Goal: Book appointment/travel/reservation

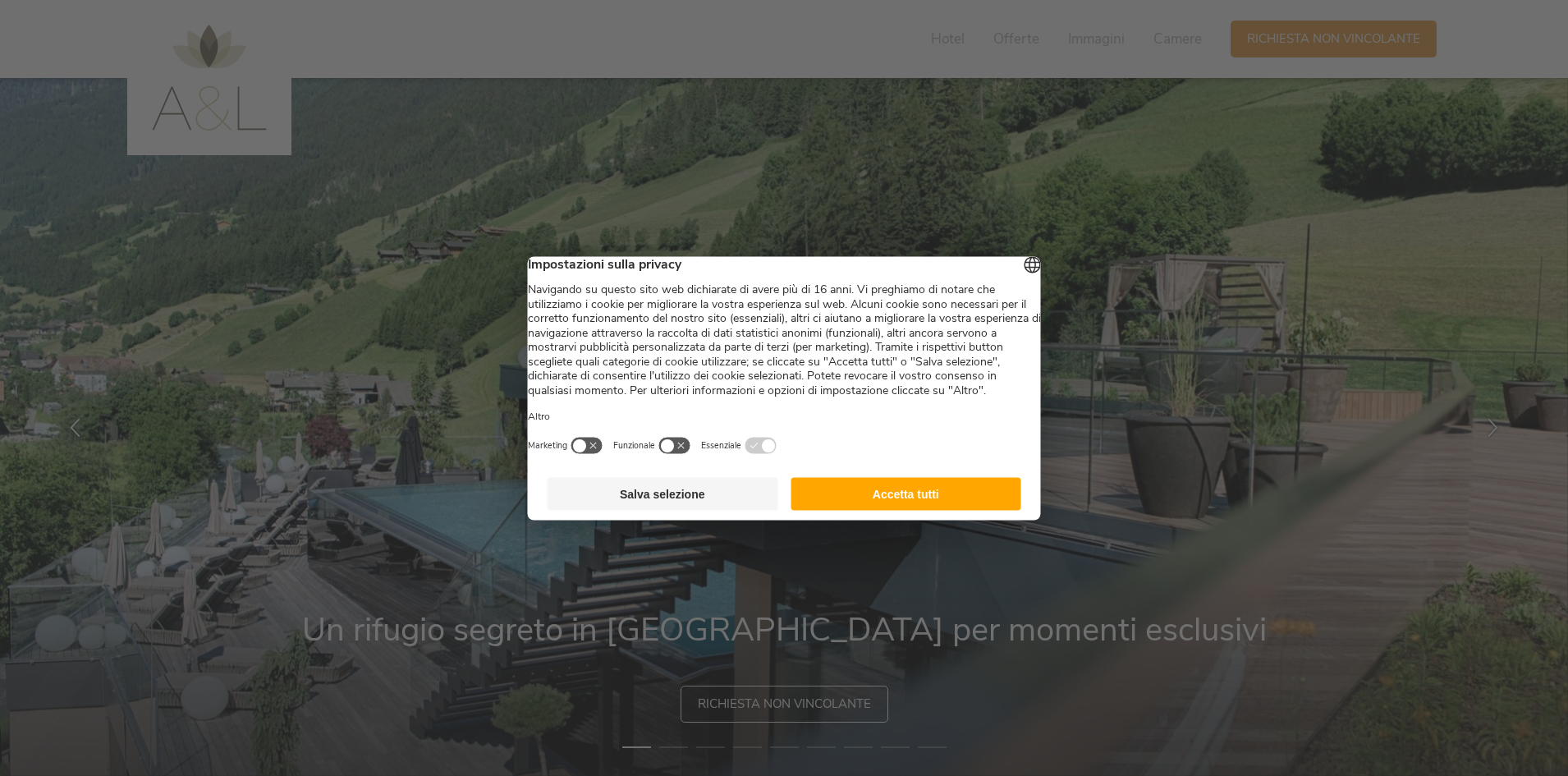
drag, startPoint x: 928, startPoint y: 512, endPoint x: 929, endPoint y: 500, distance: 12.0
click at [927, 509] on button "Accetta tutti" at bounding box center [905, 493] width 230 height 33
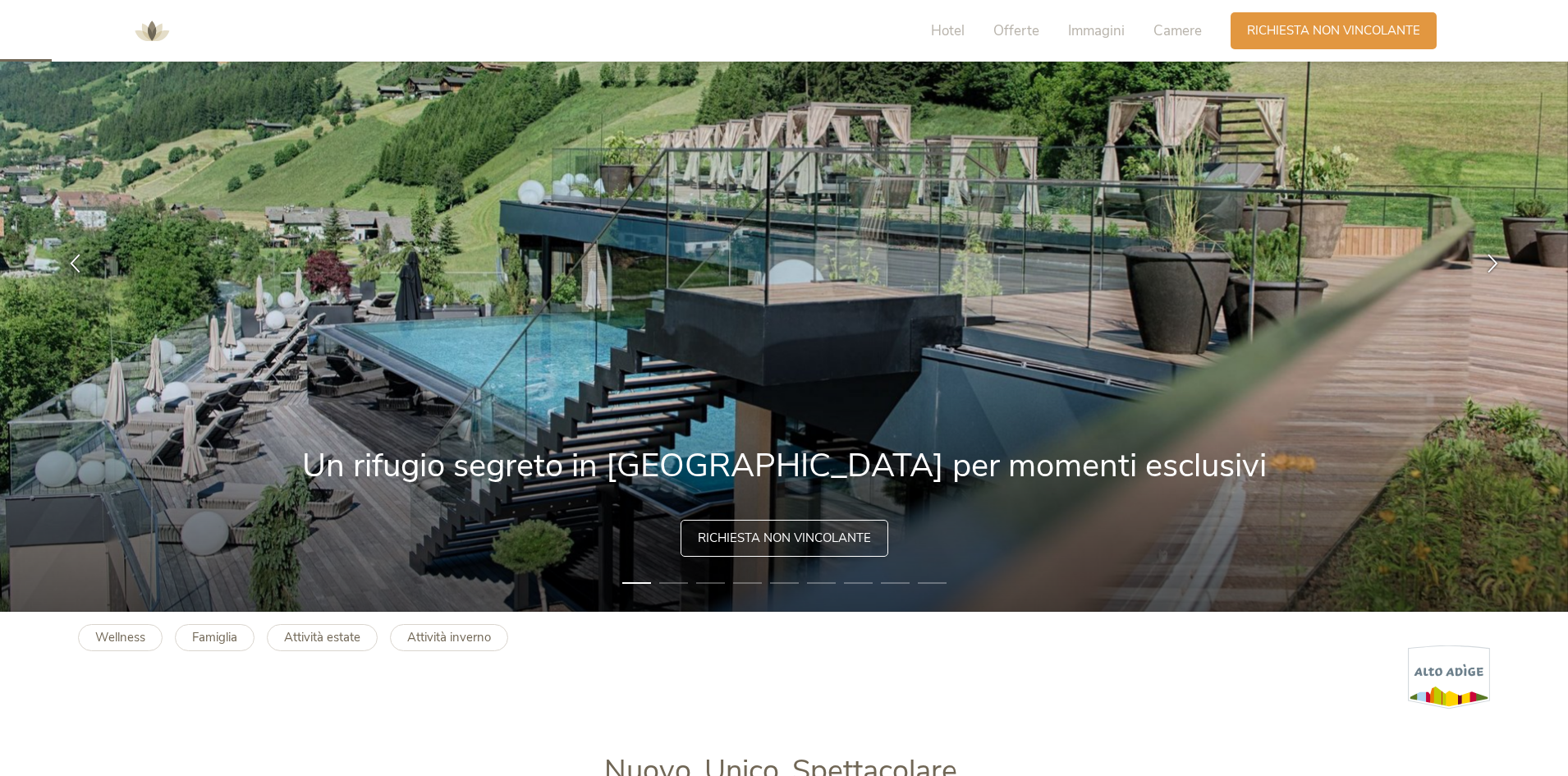
click at [852, 541] on span "Richiesta non vincolante" at bounding box center [784, 539] width 173 height 18
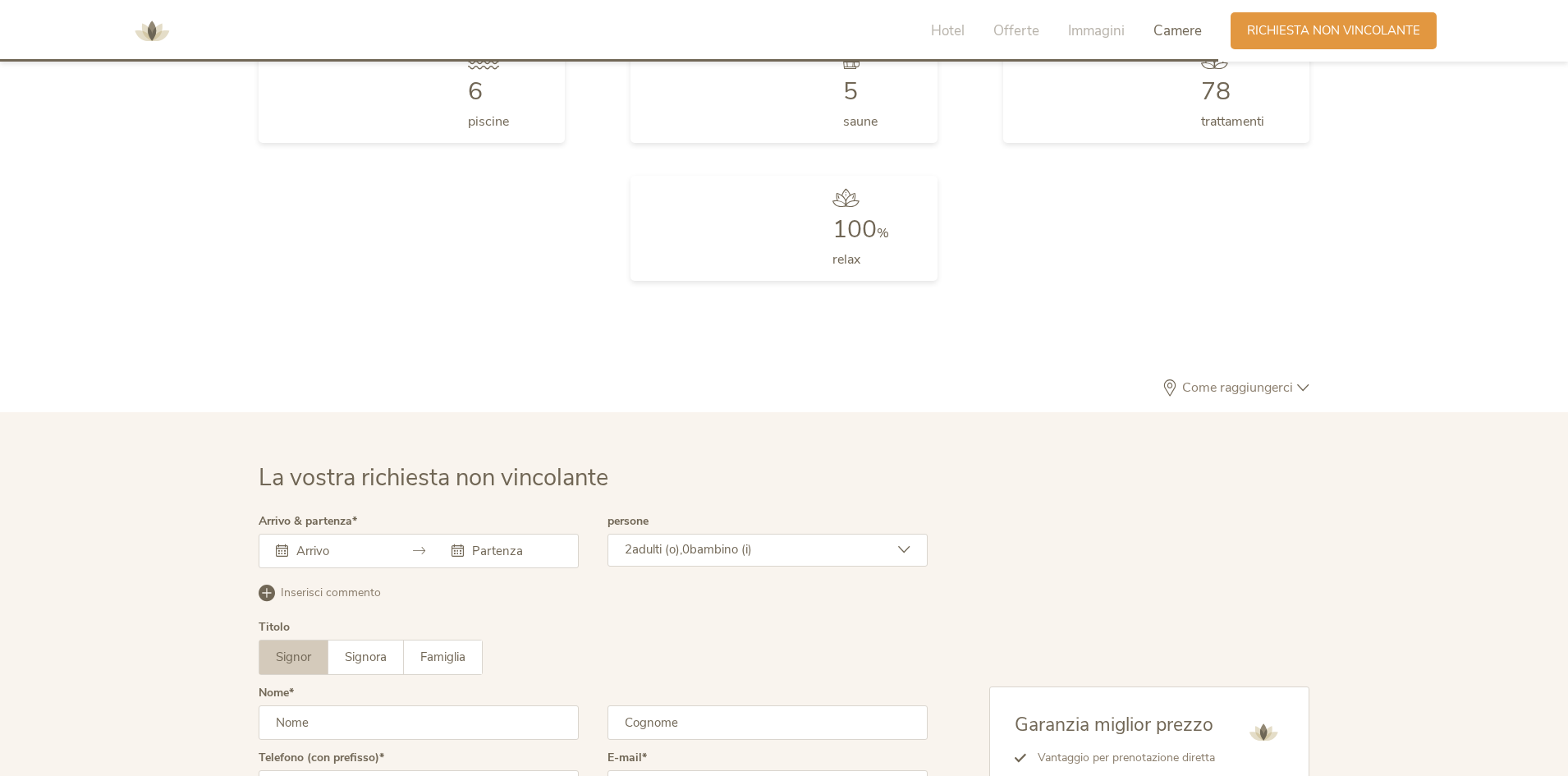
scroll to position [4948, 0]
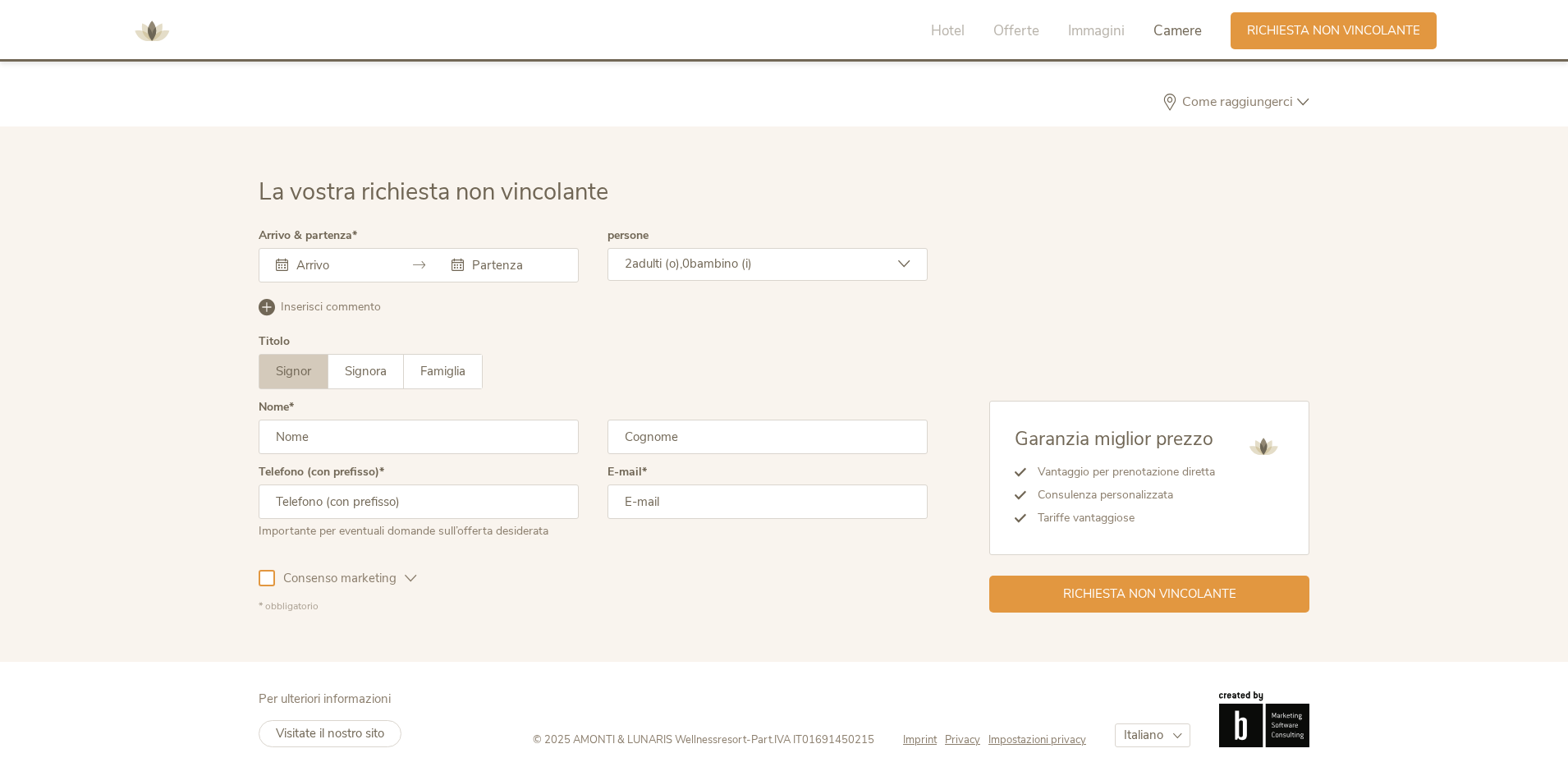
click at [335, 265] on input "text" at bounding box center [339, 265] width 94 height 17
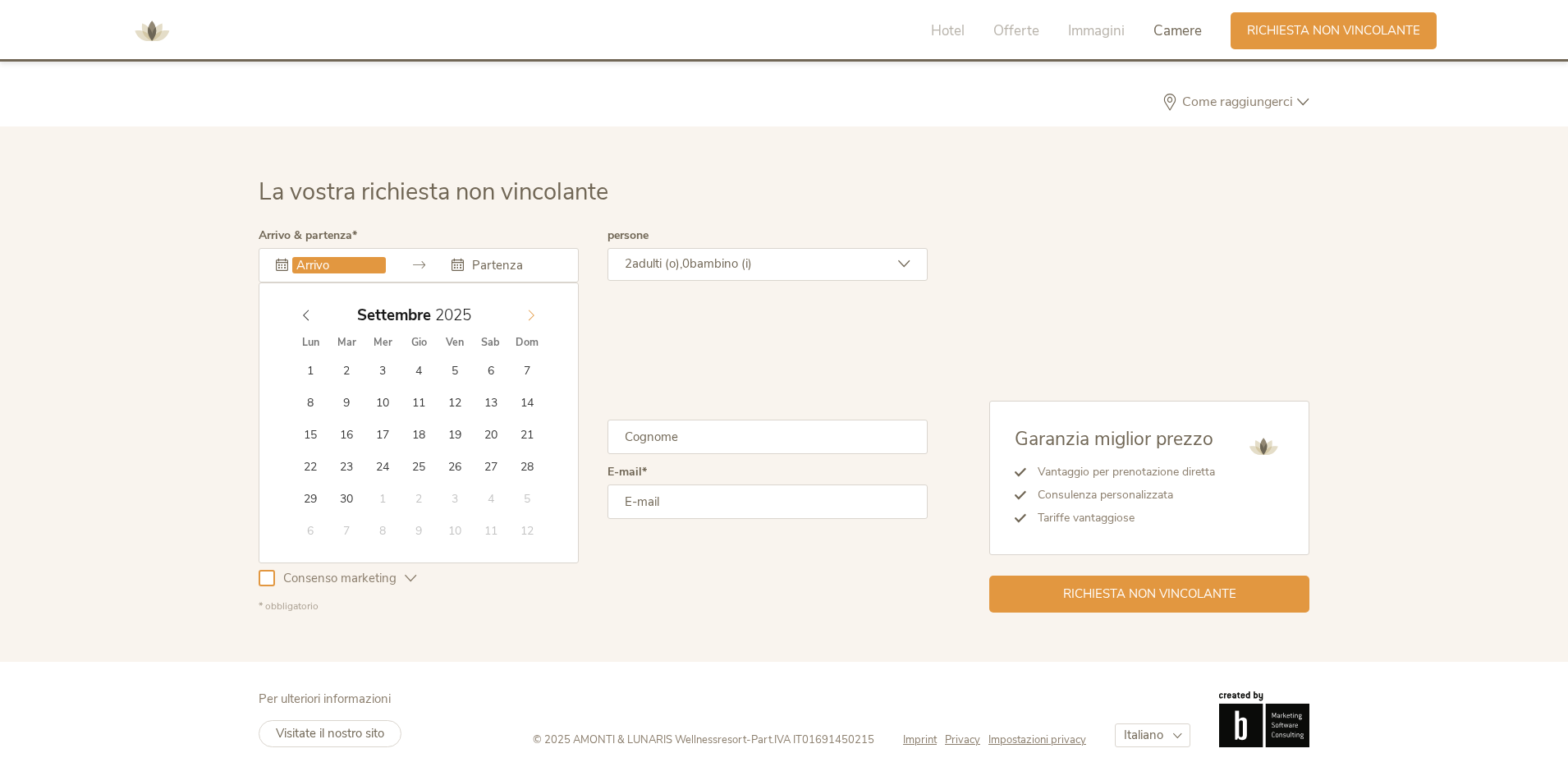
click at [522, 313] on span at bounding box center [531, 312] width 28 height 23
type input "2026"
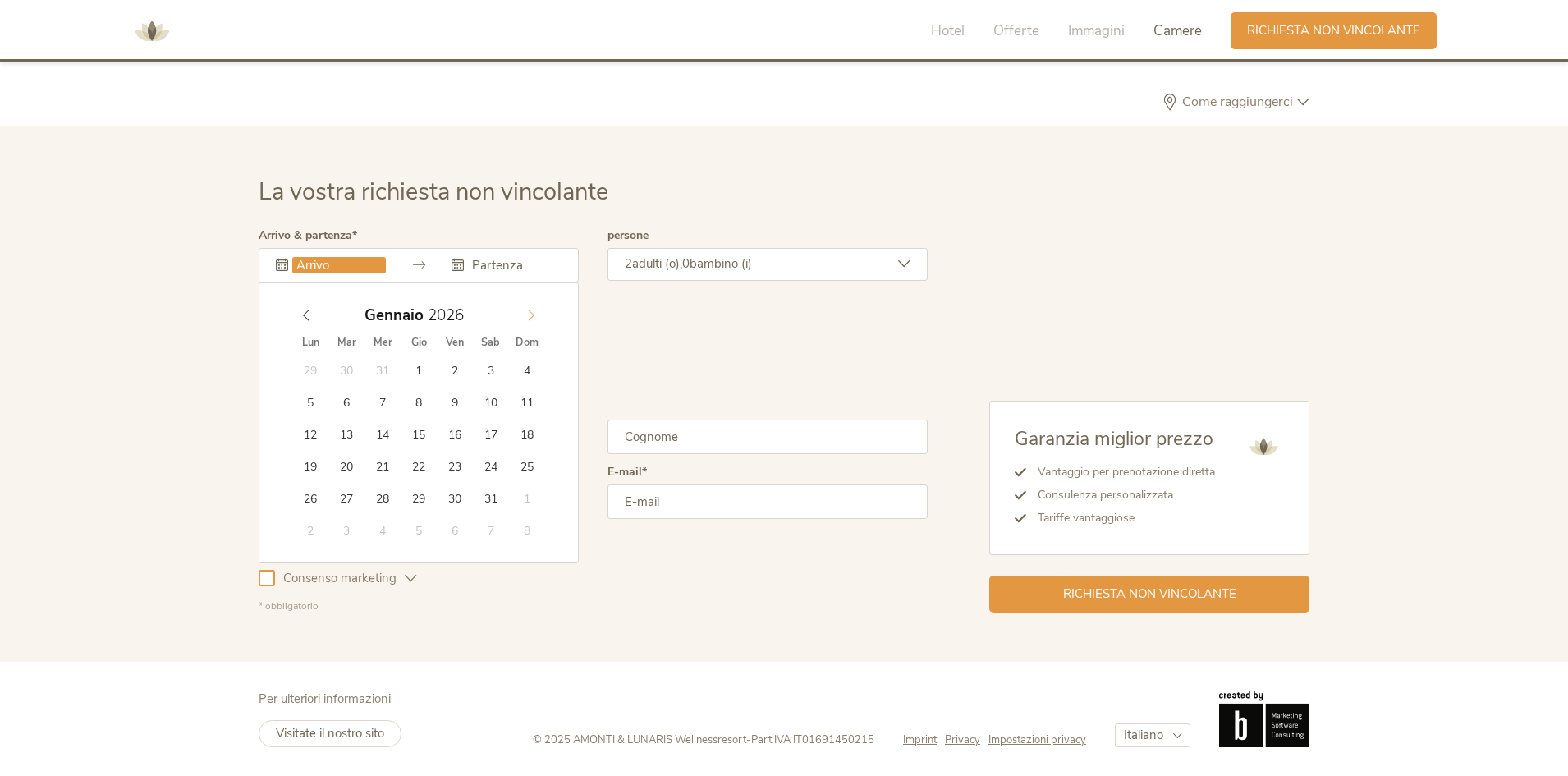
click at [522, 313] on span at bounding box center [531, 312] width 28 height 23
type input "[DATE]"
type input "2026"
type input "[DATE]"
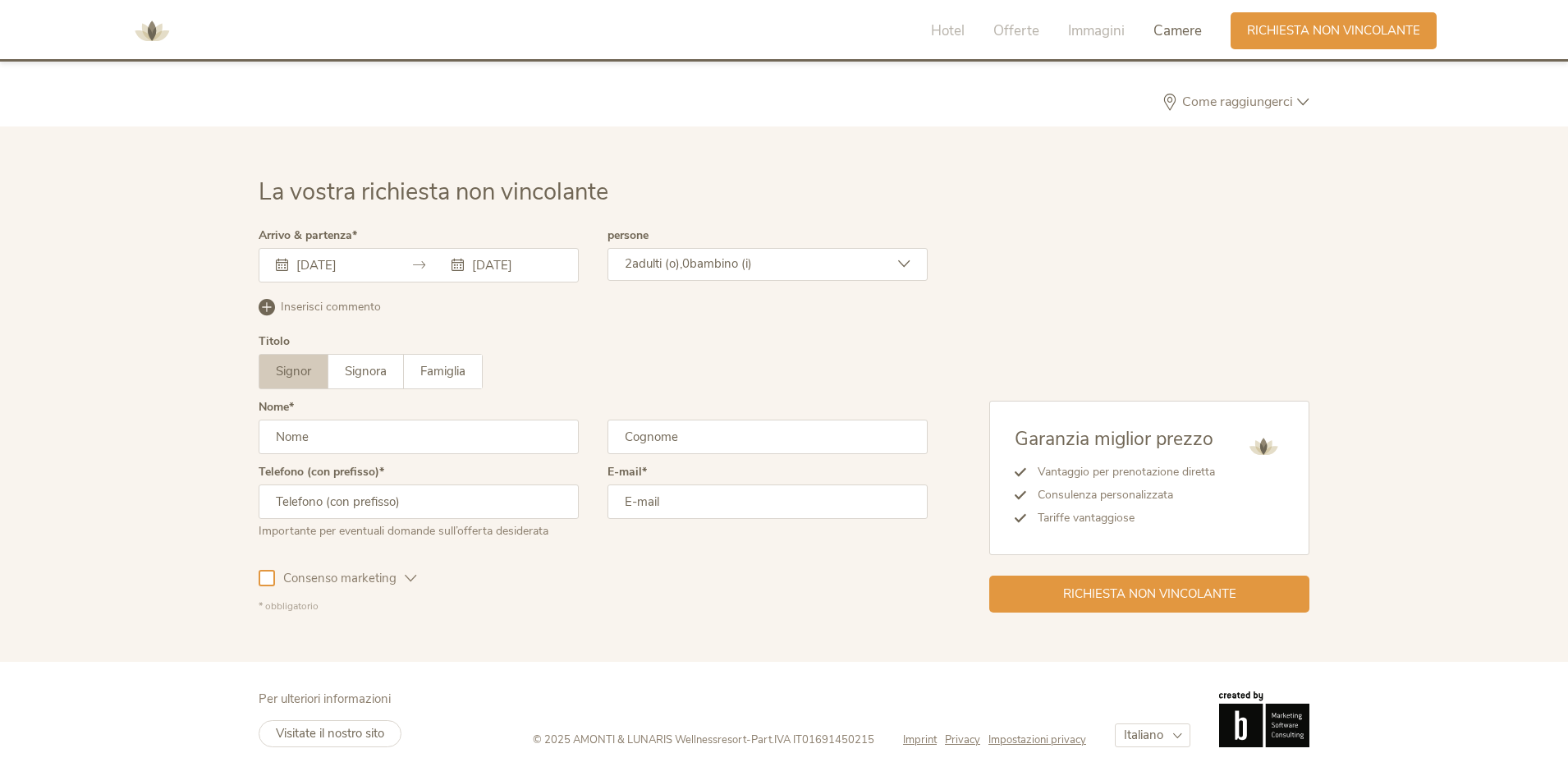
click at [899, 264] on icon at bounding box center [904, 264] width 12 height 12
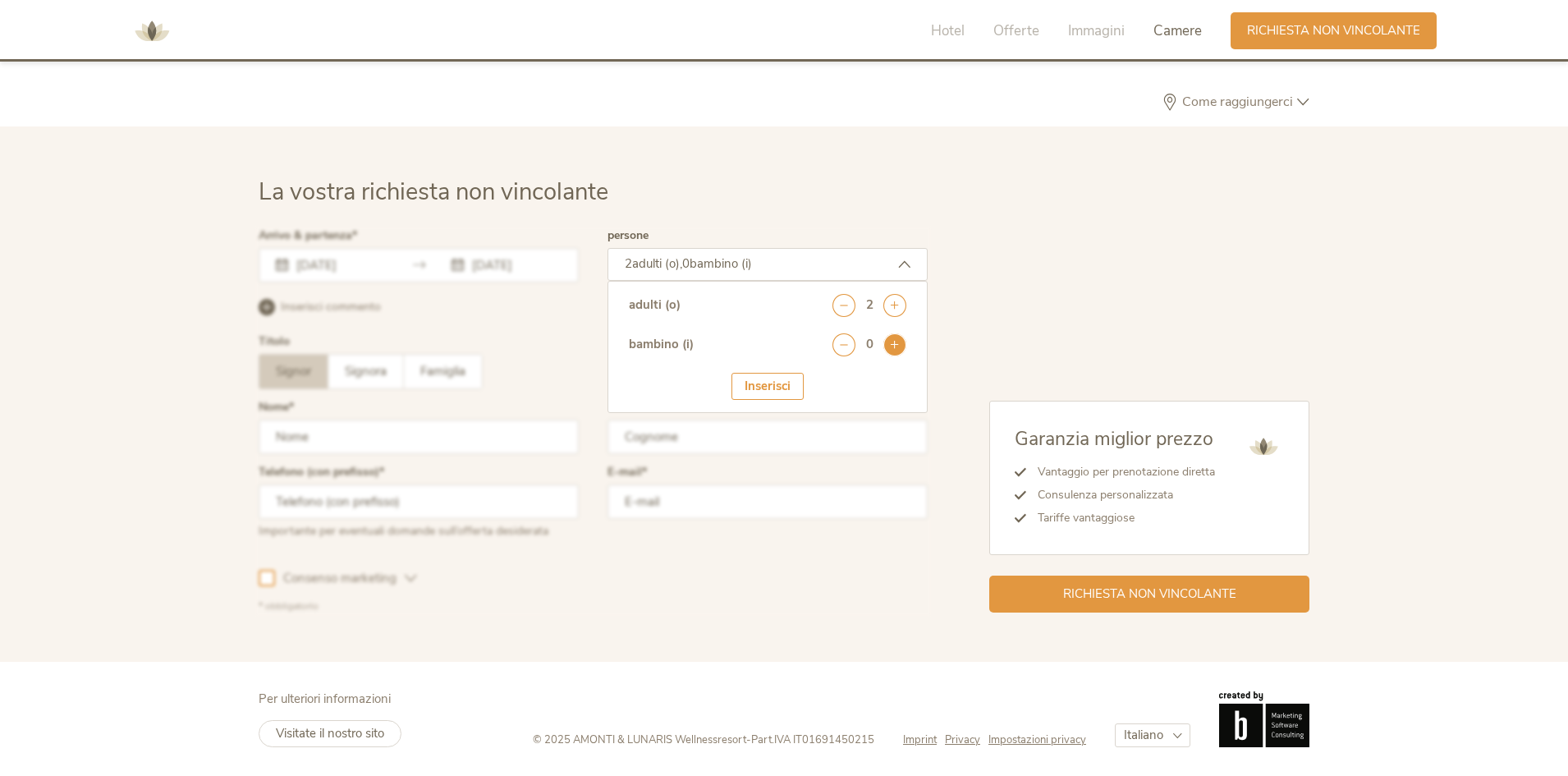
click at [888, 345] on icon at bounding box center [895, 345] width 23 height 23
click at [877, 394] on select "seleziona 0 1 2 3 4 5 6 7 8 9 10 11 12 13 14 15 16 17" at bounding box center [866, 389] width 81 height 27
select select "2"
click at [825, 376] on select "seleziona 0 1 2 3 4 5 6 7 8 9 10 11 12 13 14 15 16 17" at bounding box center [866, 389] width 81 height 27
click at [776, 430] on div "Inserisci" at bounding box center [768, 437] width 72 height 27
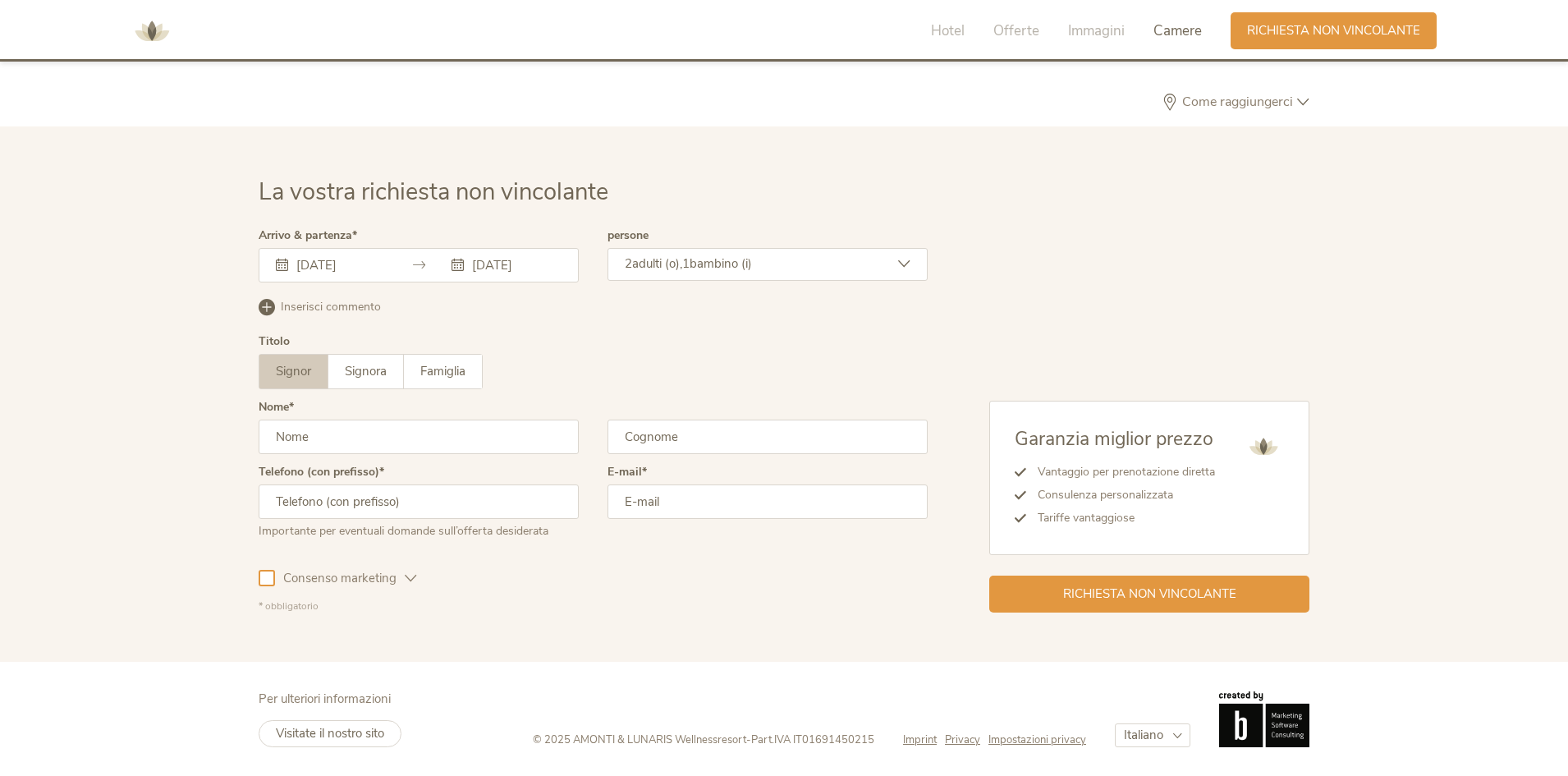
click at [547, 438] on input "text" at bounding box center [418, 436] width 320 height 34
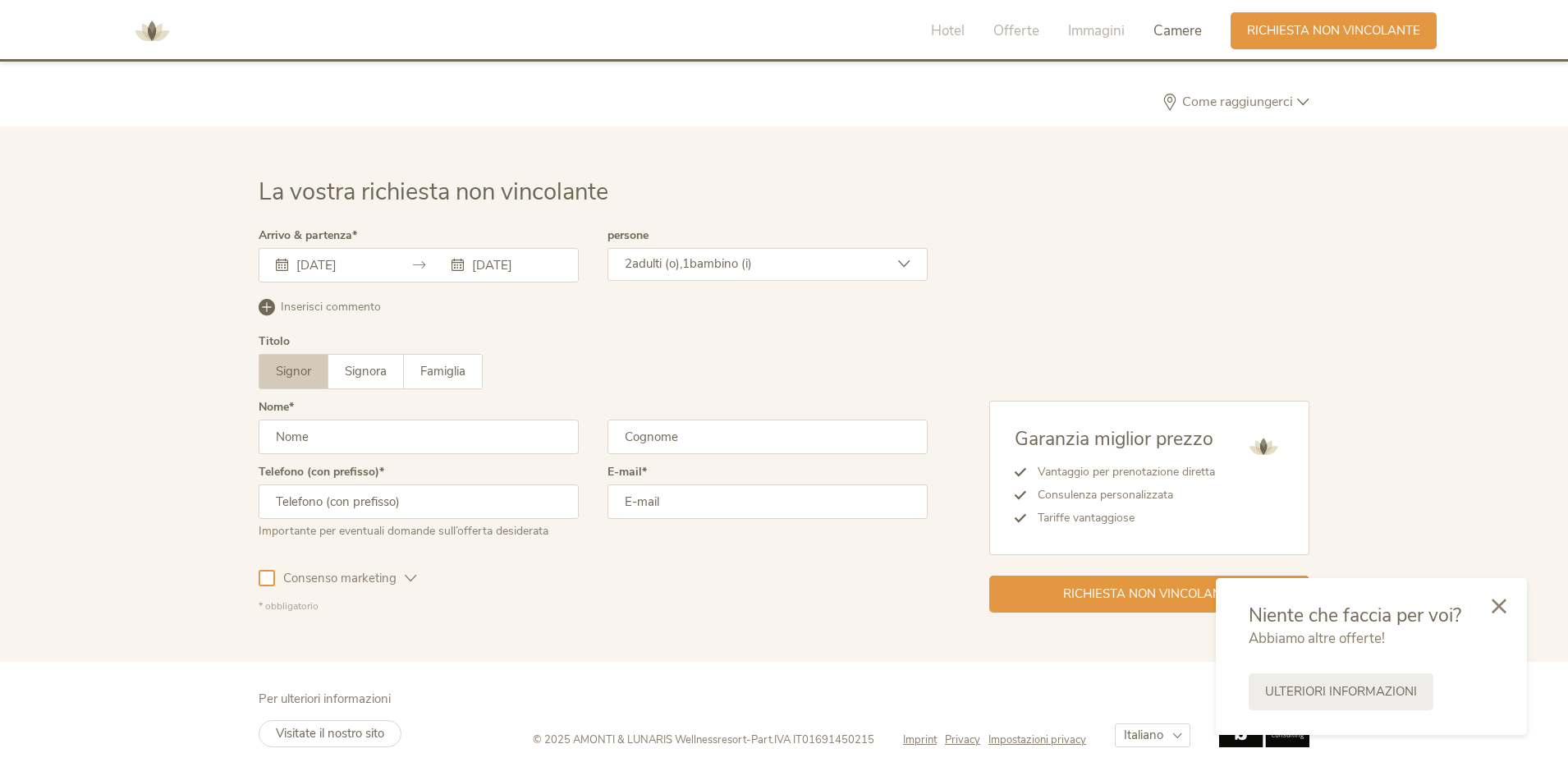
type input "miriana"
click at [654, 439] on input "text" at bounding box center [767, 436] width 320 height 34
type input "pasciuti"
click at [489, 512] on input "text" at bounding box center [418, 501] width 320 height 34
type input "3279410421"
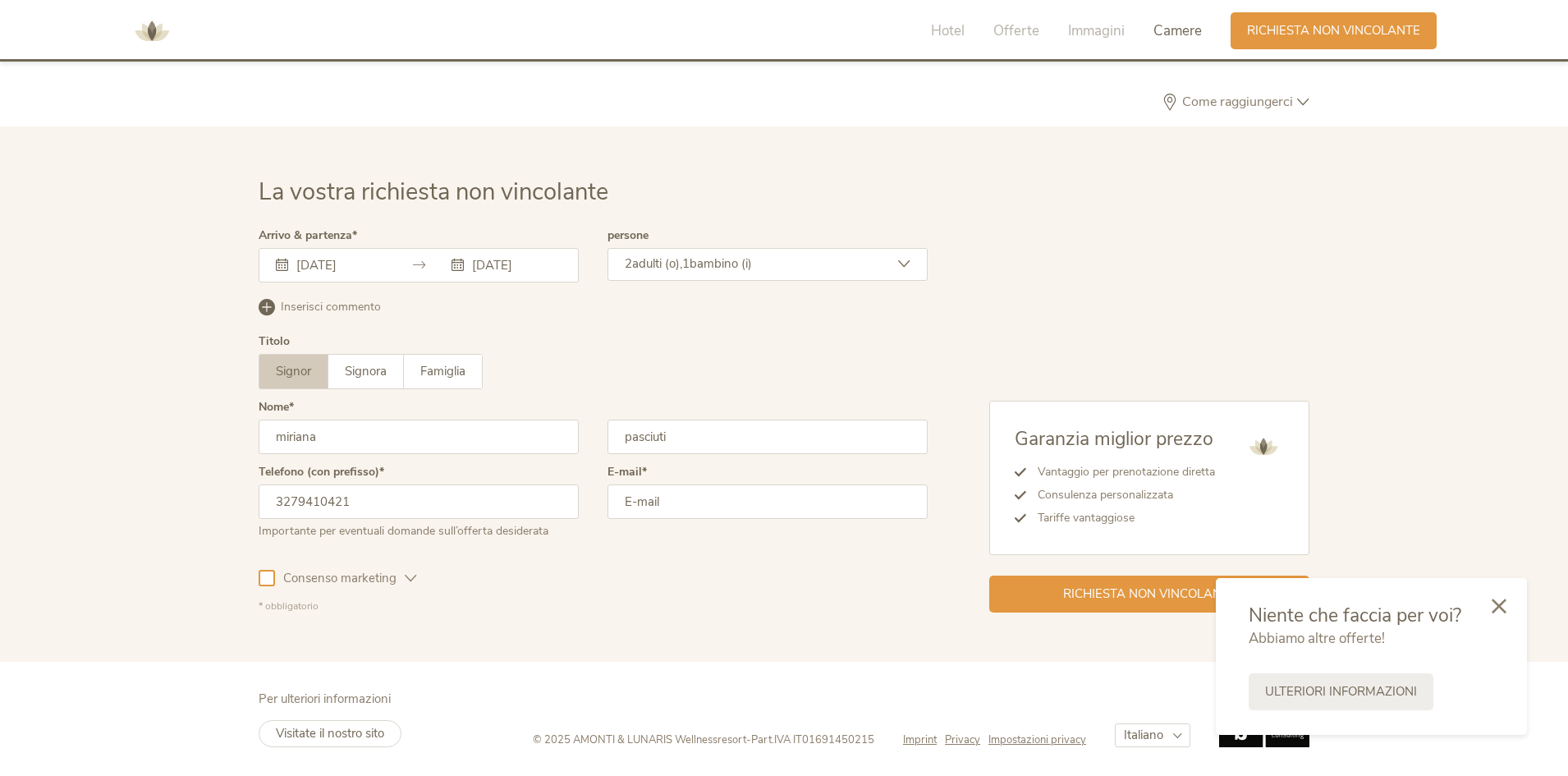
click at [677, 507] on input "email" at bounding box center [767, 501] width 320 height 34
type input "[EMAIL_ADDRESS][DOMAIN_NAME]"
click at [1501, 599] on icon at bounding box center [1498, 604] width 15 height 15
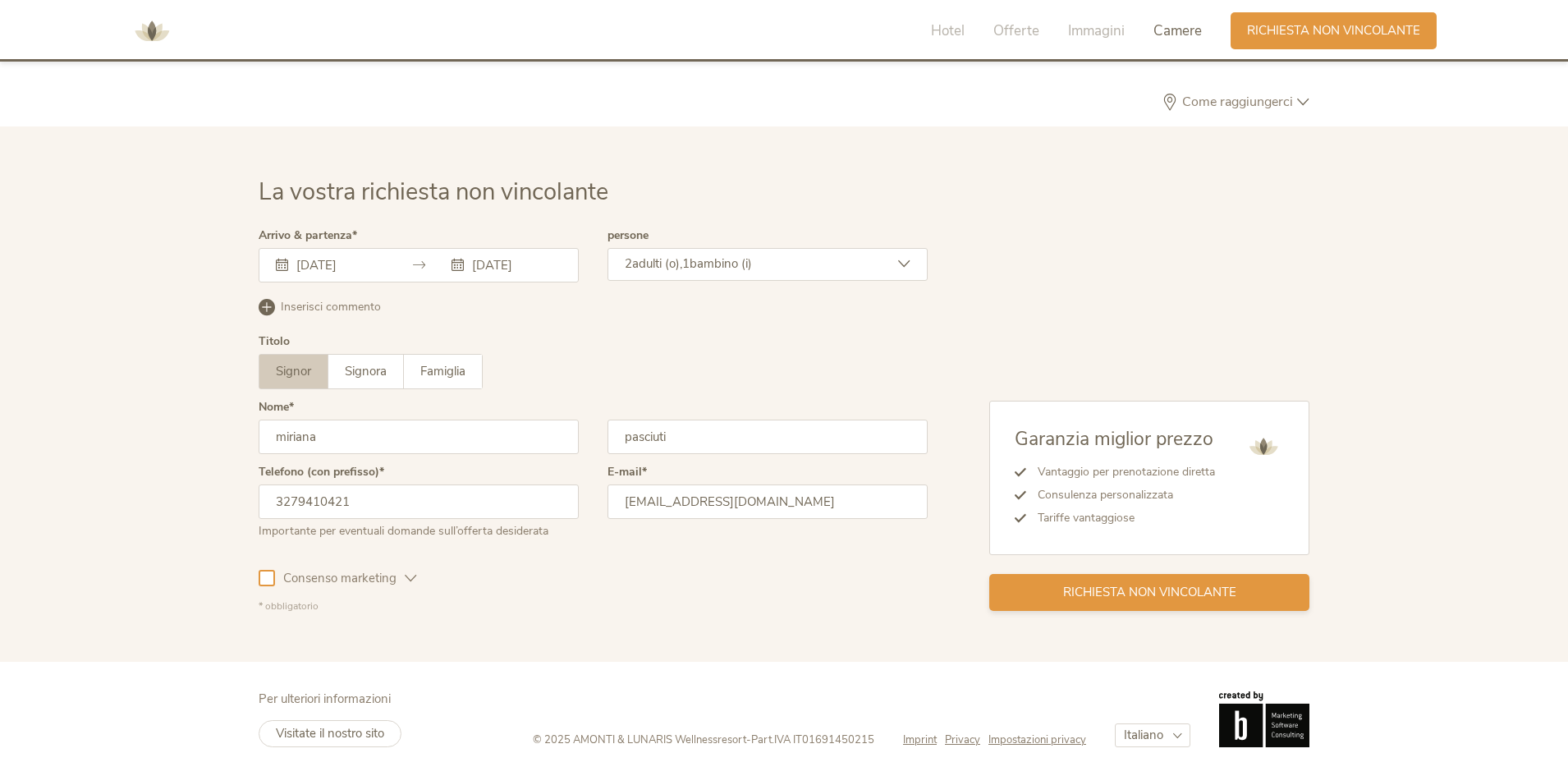
click at [1125, 594] on span "Richiesta non vincolante" at bounding box center [1150, 592] width 173 height 18
